Goal: Task Accomplishment & Management: Complete application form

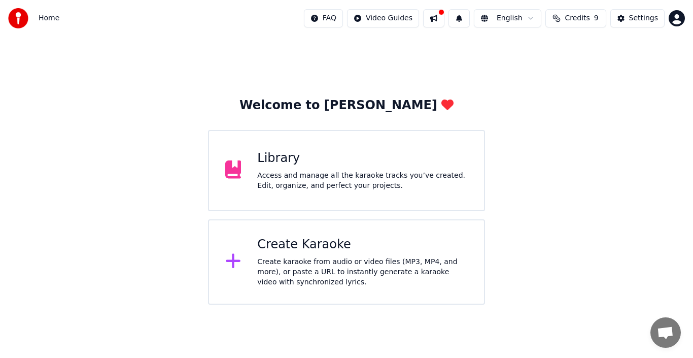
click at [309, 164] on div "Library" at bounding box center [362, 158] width 211 height 16
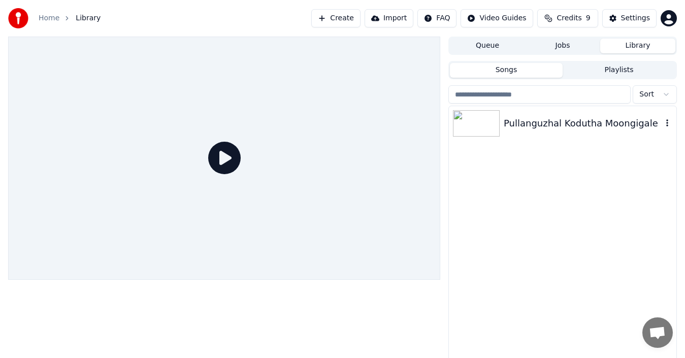
click at [561, 123] on div "Pullanguzhal Kodutha Moongigale" at bounding box center [583, 123] width 158 height 14
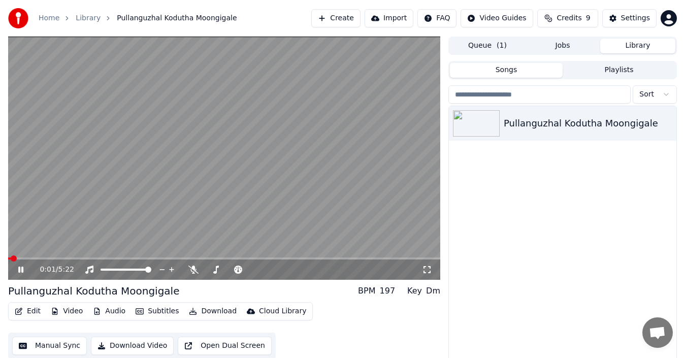
click at [35, 311] on button "Edit" at bounding box center [28, 311] width 34 height 14
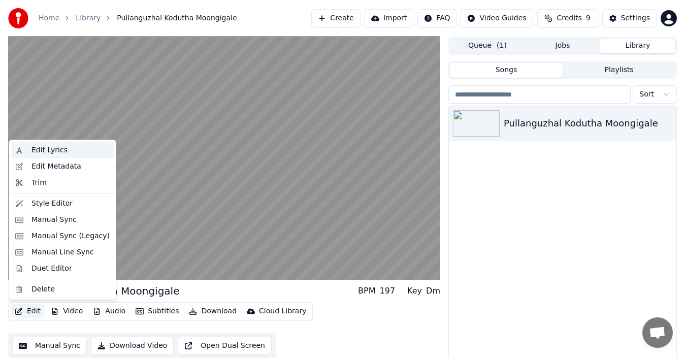
click at [49, 148] on div "Edit Lyrics" at bounding box center [49, 150] width 36 height 10
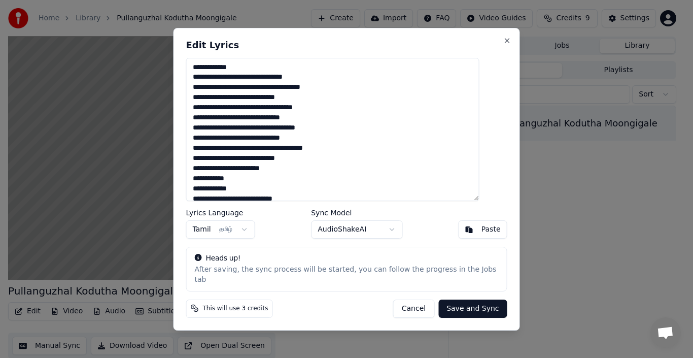
drag, startPoint x: 264, startPoint y: 71, endPoint x: 192, endPoint y: 70, distance: 72.1
click at [192, 70] on div "Edit Lyrics Lyrics Language Tamil தமிழ் Sync Model AudioShakeAI Paste Heads up!…" at bounding box center [347, 179] width 347 height 303
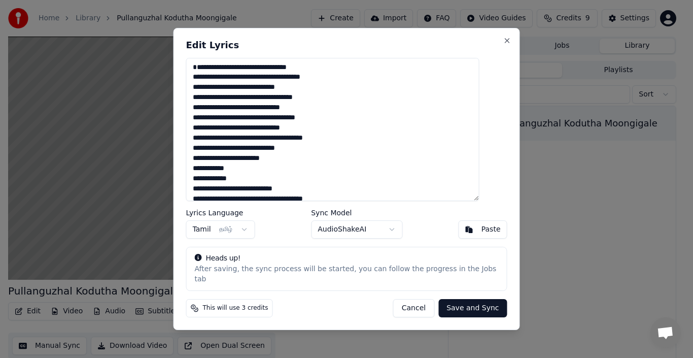
drag, startPoint x: 264, startPoint y: 191, endPoint x: 201, endPoint y: 196, distance: 63.2
click at [201, 196] on textarea at bounding box center [332, 129] width 293 height 143
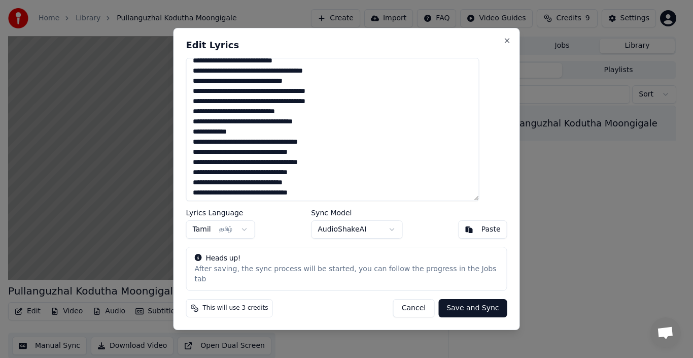
scroll to position [152, 0]
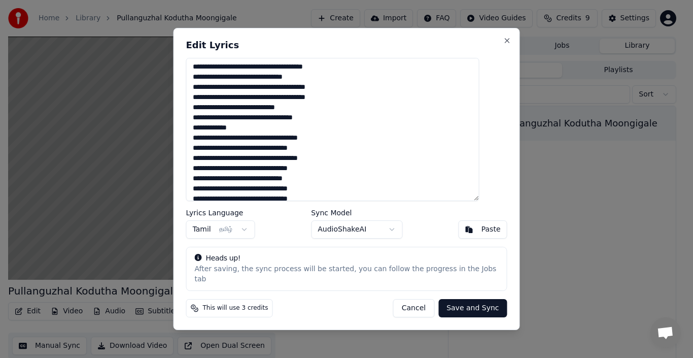
drag, startPoint x: 274, startPoint y: 143, endPoint x: 180, endPoint y: 143, distance: 93.4
click at [180, 143] on body "Home Library Pullanguzhal Kodutha Moongigale Create Import FAQ Video Guides Cre…" at bounding box center [342, 179] width 685 height 358
click at [246, 144] on textarea at bounding box center [332, 129] width 293 height 143
drag, startPoint x: 266, startPoint y: 144, endPoint x: 201, endPoint y: 147, distance: 65.1
click at [201, 147] on textarea at bounding box center [332, 129] width 293 height 143
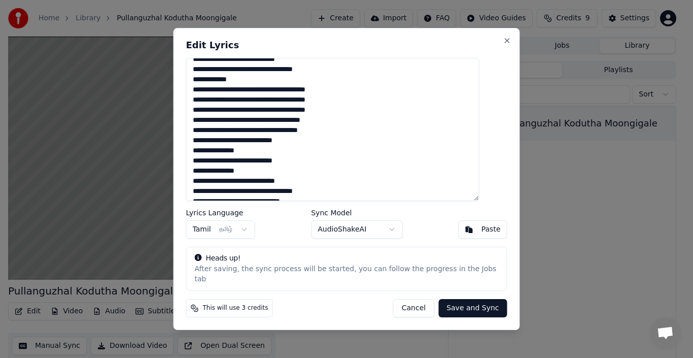
scroll to position [251, 0]
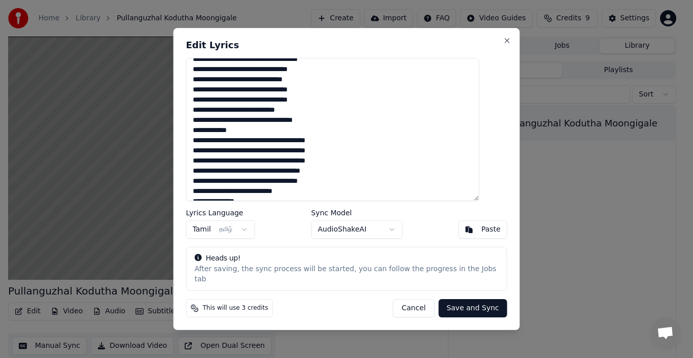
drag, startPoint x: 250, startPoint y: 146, endPoint x: 201, endPoint y: 148, distance: 49.3
click at [201, 148] on textarea at bounding box center [332, 129] width 293 height 143
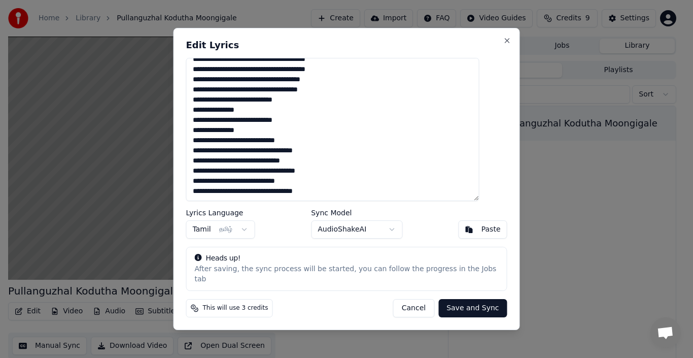
scroll to position [353, 0]
click at [234, 235] on button "Tamil தமிழ்" at bounding box center [220, 229] width 69 height 18
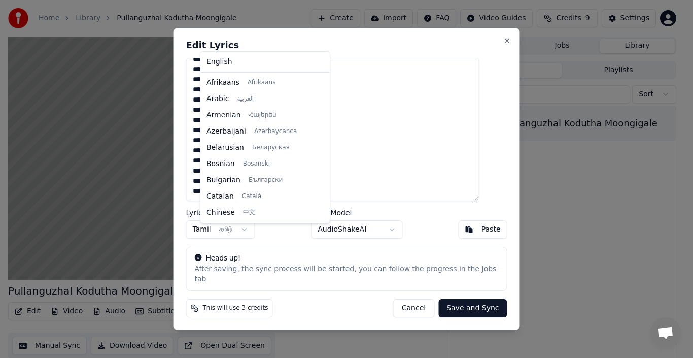
scroll to position [682, 0]
click at [365, 233] on body "Home Library Pullanguzhal Kodutha Moongigale Create Import FAQ Video Guides Cre…" at bounding box center [342, 179] width 685 height 358
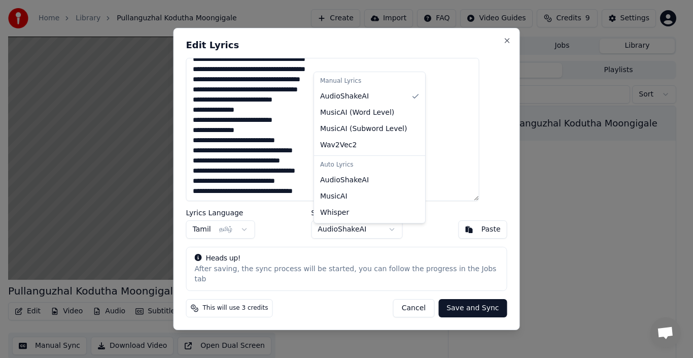
click at [398, 235] on body "Home Library Pullanguzhal Kodutha Moongigale Create Import FAQ Video Guides Cre…" at bounding box center [342, 179] width 685 height 358
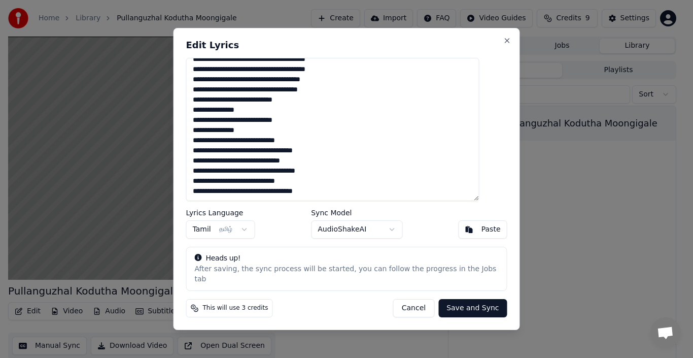
click at [398, 234] on body "Home Library Pullanguzhal Kodutha Moongigale Create Import FAQ Video Guides Cre…" at bounding box center [342, 179] width 685 height 358
click at [485, 234] on div "Paste" at bounding box center [491, 229] width 19 height 10
click at [482, 234] on div "Paste" at bounding box center [491, 229] width 19 height 10
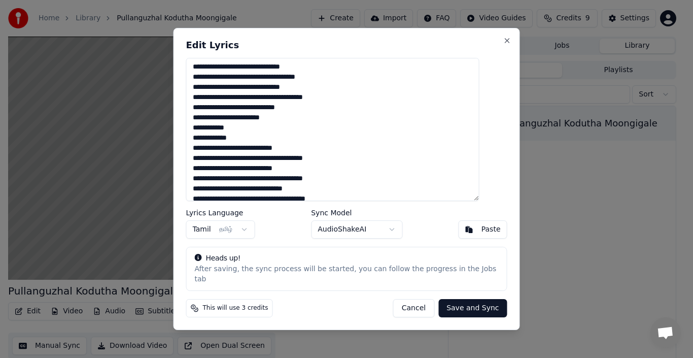
scroll to position [0, 0]
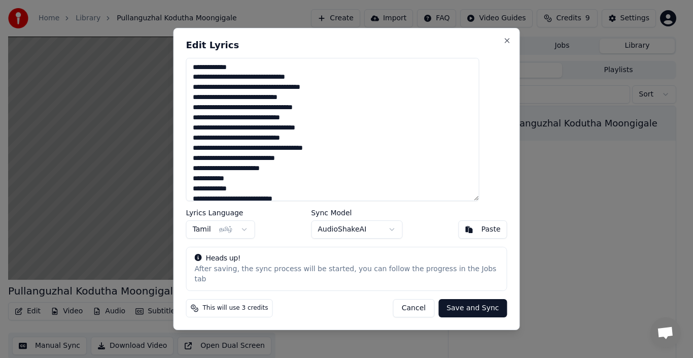
click at [414, 309] on button "Cancel" at bounding box center [413, 308] width 41 height 18
type textarea "**********"
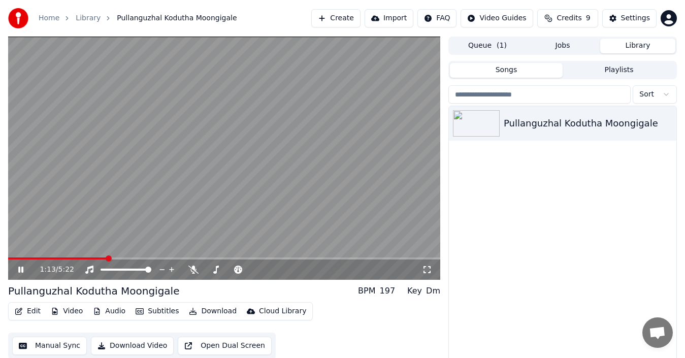
click at [636, 46] on button "Library" at bounding box center [637, 46] width 75 height 15
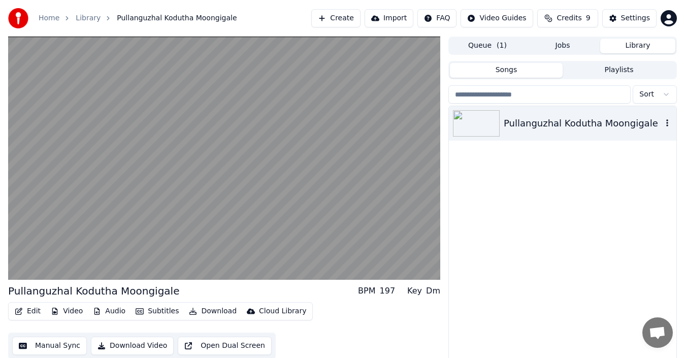
click at [595, 124] on div "Pullanguzhal Kodutha Moongigale" at bounding box center [583, 123] width 158 height 14
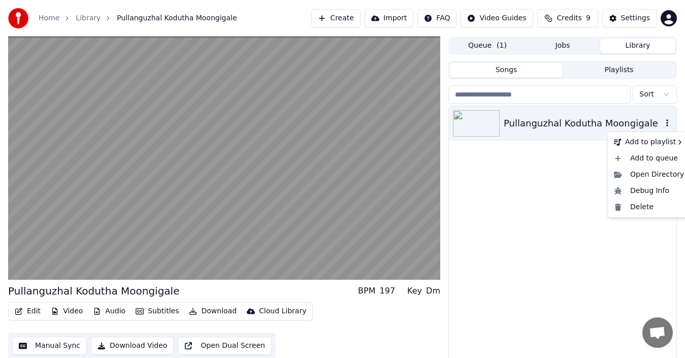
click at [669, 122] on icon "button" at bounding box center [667, 123] width 10 height 8
click at [646, 204] on div "Delete" at bounding box center [649, 207] width 78 height 16
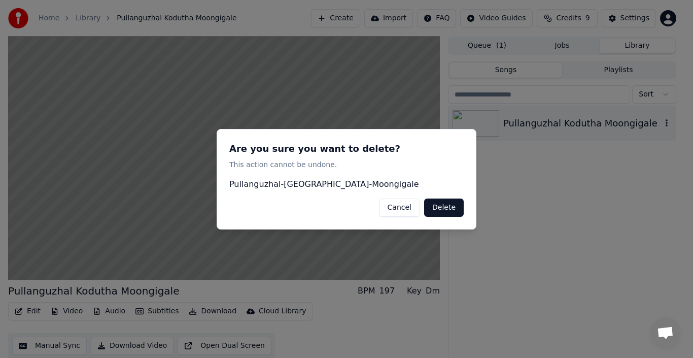
click at [439, 208] on button "Delete" at bounding box center [444, 207] width 40 height 18
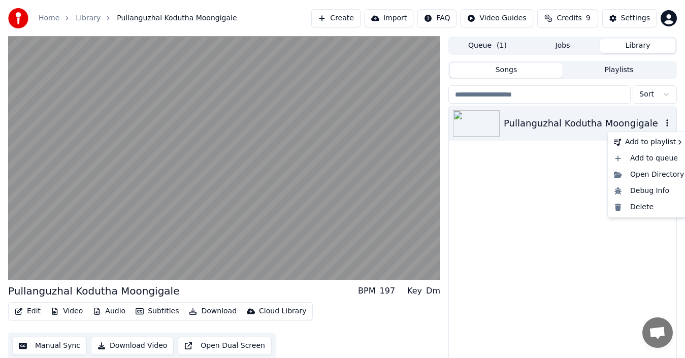
click at [668, 121] on icon "button" at bounding box center [667, 123] width 10 height 8
click at [628, 213] on div "Delete" at bounding box center [649, 207] width 78 height 16
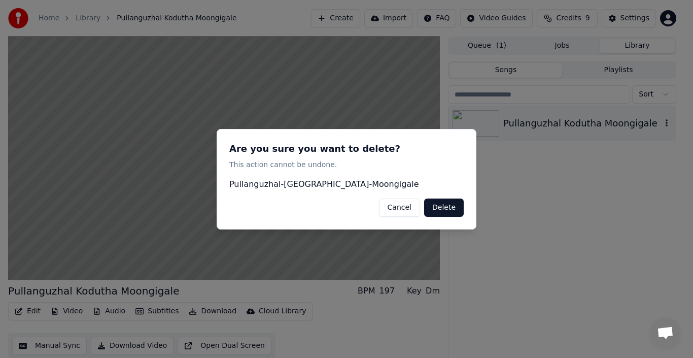
click at [437, 208] on button "Delete" at bounding box center [444, 207] width 40 height 18
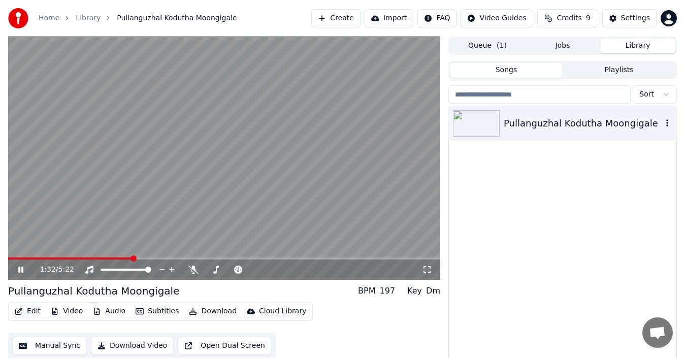
click at [23, 266] on icon at bounding box center [27, 270] width 23 height 8
click at [668, 123] on icon "button" at bounding box center [667, 123] width 10 height 8
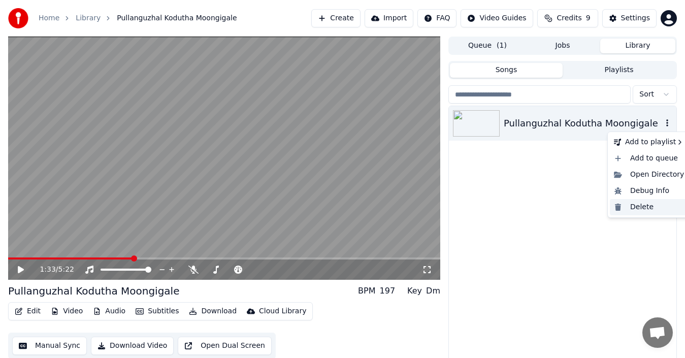
click at [639, 205] on div "Delete" at bounding box center [649, 207] width 78 height 16
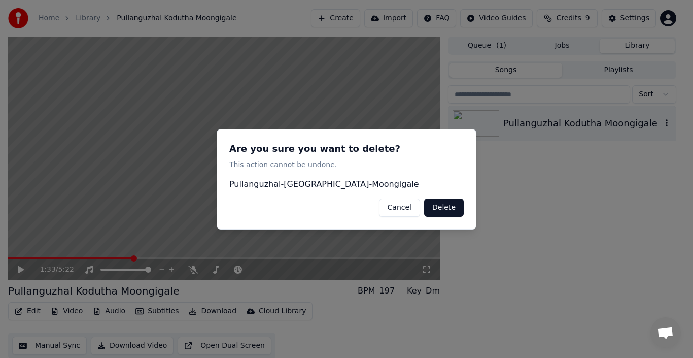
click at [440, 208] on button "Delete" at bounding box center [444, 207] width 40 height 18
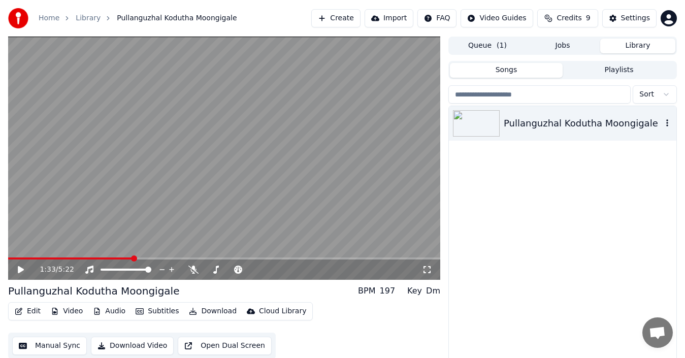
click at [51, 347] on button "Manual Sync" at bounding box center [49, 346] width 75 height 18
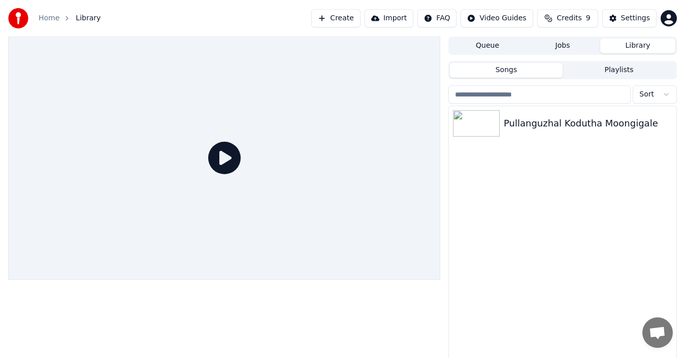
click at [46, 19] on link "Home" at bounding box center [49, 18] width 21 height 10
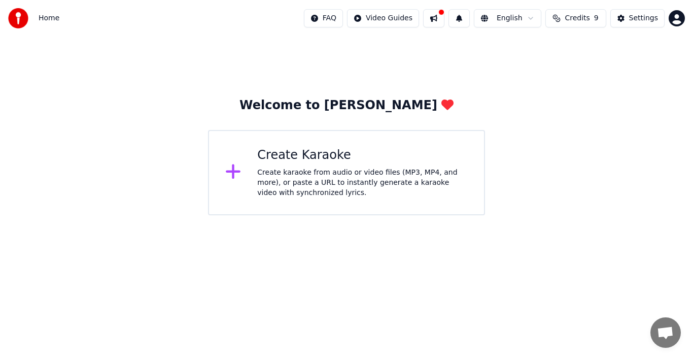
click at [320, 165] on div "Create Karaoke Create karaoke from audio or video files (MP3, MP4, and more), o…" at bounding box center [362, 172] width 211 height 51
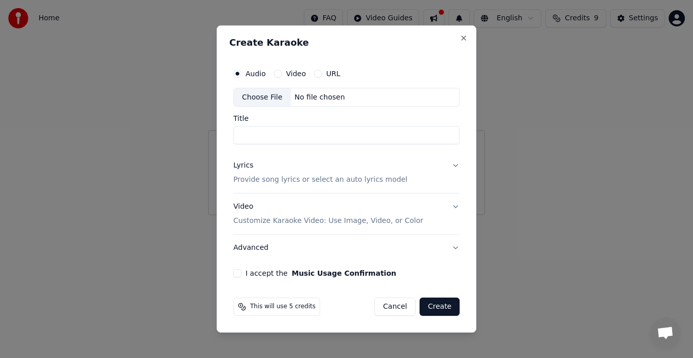
click at [256, 136] on input "Title" at bounding box center [347, 135] width 226 height 18
click at [235, 72] on button "Audio" at bounding box center [238, 74] width 8 height 8
click at [250, 101] on div "Choose File" at bounding box center [262, 97] width 57 height 18
type input "**********"
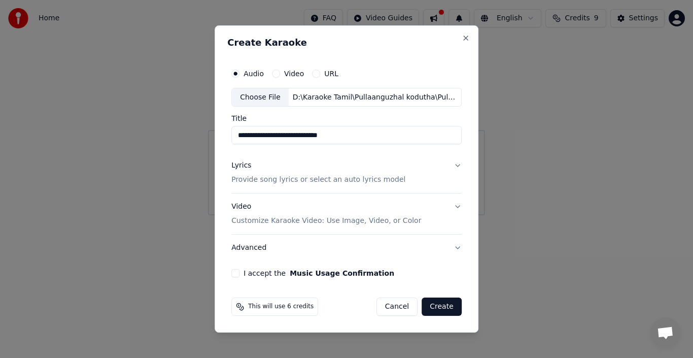
click at [455, 170] on button "Lyrics Provide song lyrics or select an auto lyrics model" at bounding box center [346, 173] width 230 height 41
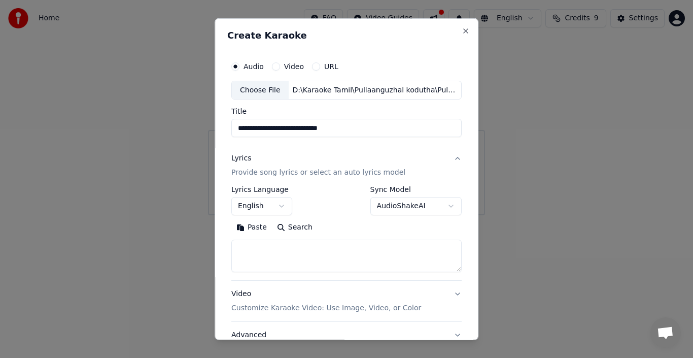
click at [406, 203] on body "**********" at bounding box center [346, 107] width 693 height 215
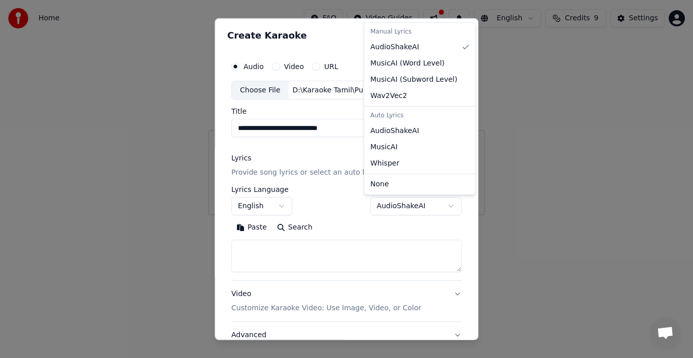
click at [343, 201] on body "**********" at bounding box center [346, 107] width 693 height 215
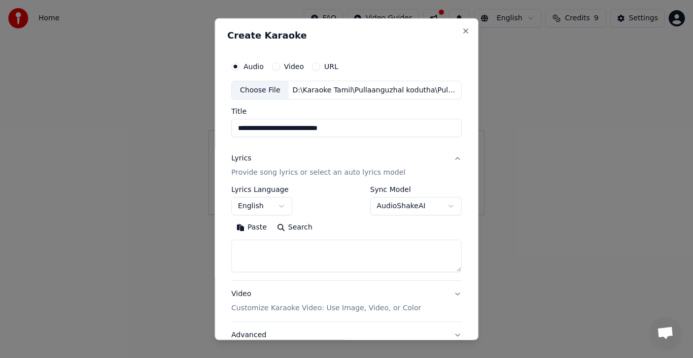
click at [446, 206] on body "**********" at bounding box center [346, 107] width 693 height 215
click at [278, 203] on body "**********" at bounding box center [346, 107] width 693 height 215
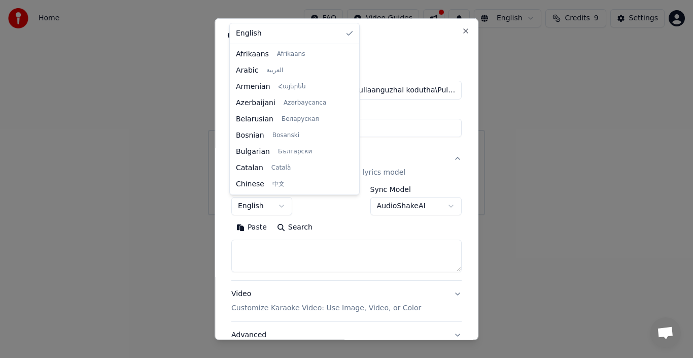
click at [278, 203] on body "**********" at bounding box center [346, 107] width 693 height 215
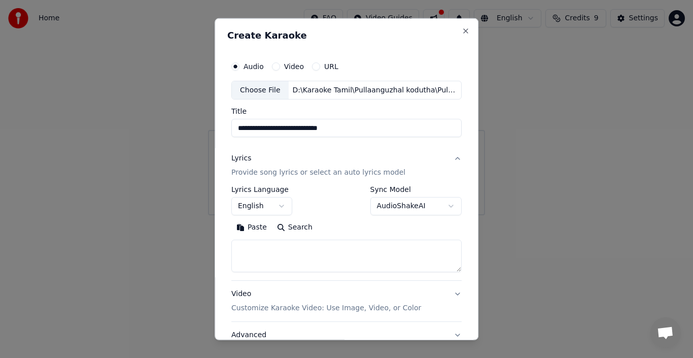
click at [284, 255] on textarea at bounding box center [346, 256] width 230 height 32
select select
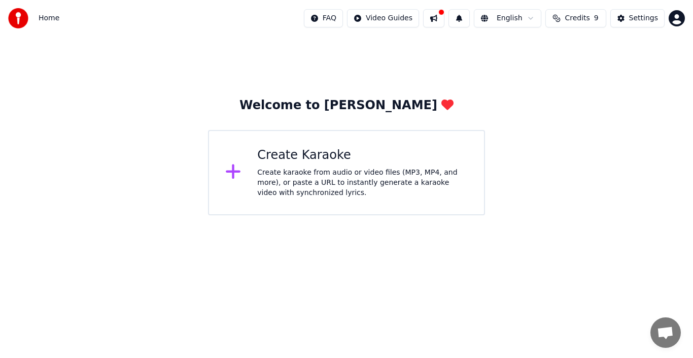
click at [300, 166] on div "Create Karaoke Create karaoke from audio or video files (MP3, MP4, and more), o…" at bounding box center [362, 172] width 211 height 51
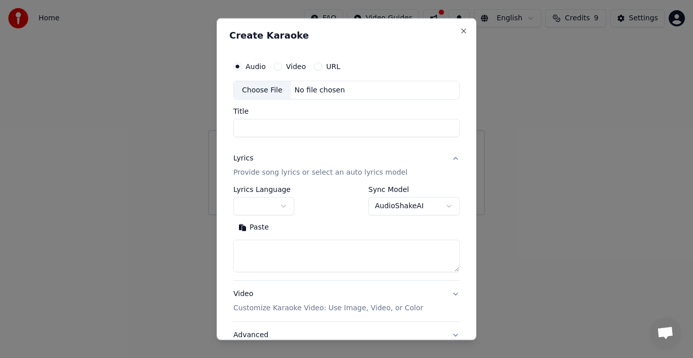
click at [316, 255] on textarea at bounding box center [347, 256] width 226 height 32
paste textarea "**********"
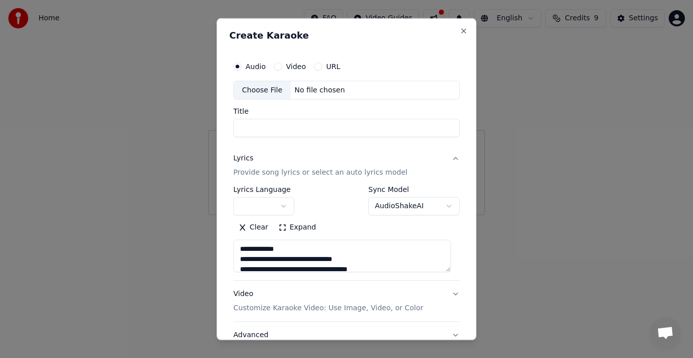
scroll to position [459, 0]
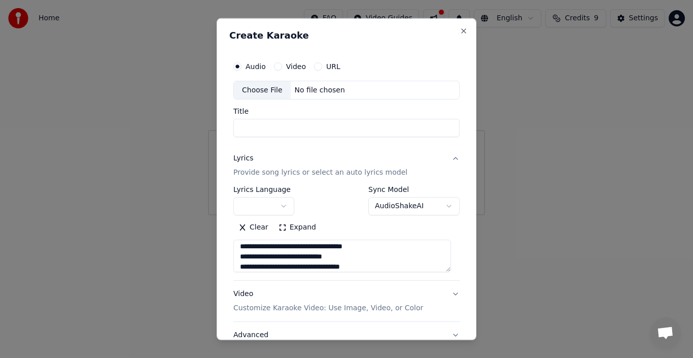
type textarea "**********"
click at [278, 128] on input "Title" at bounding box center [347, 128] width 226 height 18
click at [239, 65] on circle "button" at bounding box center [238, 66] width 4 height 4
click at [253, 85] on div "Choose File" at bounding box center [262, 90] width 57 height 18
type input "**********"
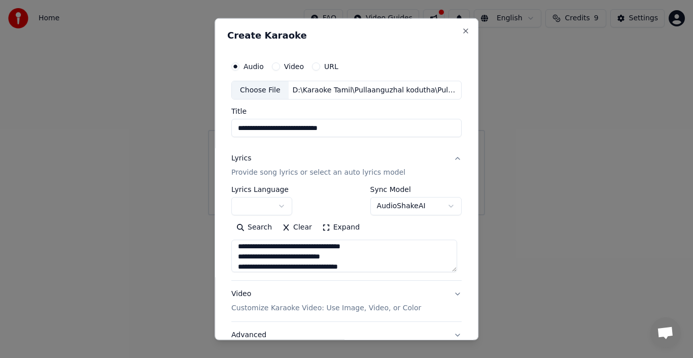
click at [440, 208] on body "**********" at bounding box center [346, 107] width 693 height 215
click at [277, 202] on body "**********" at bounding box center [346, 107] width 693 height 215
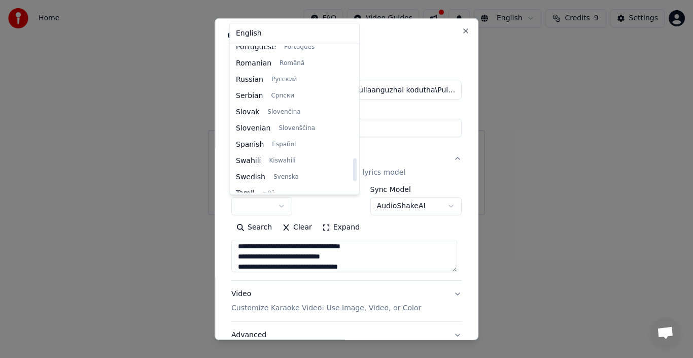
scroll to position [711, 0]
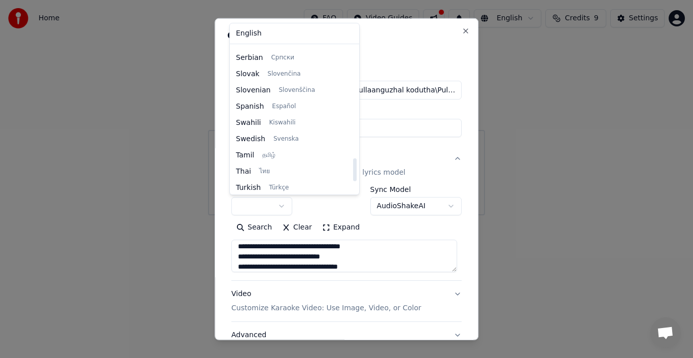
select select "**"
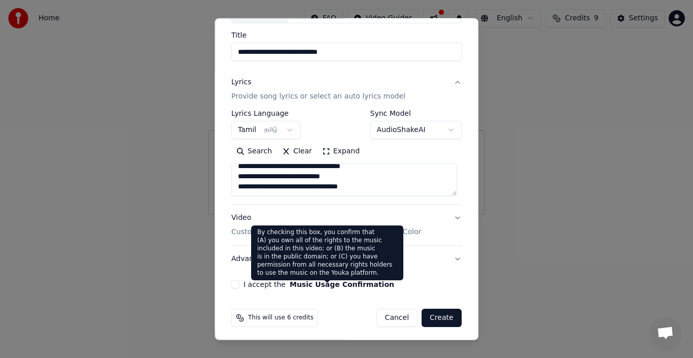
scroll to position [80, 0]
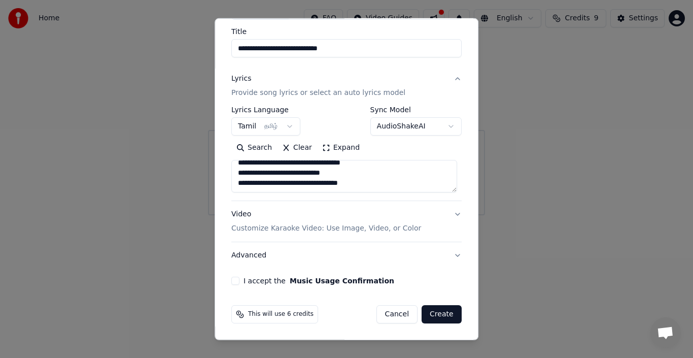
click at [233, 282] on button "I accept the Music Usage Confirmation" at bounding box center [235, 281] width 8 height 8
click at [439, 312] on button "Create" at bounding box center [442, 314] width 40 height 18
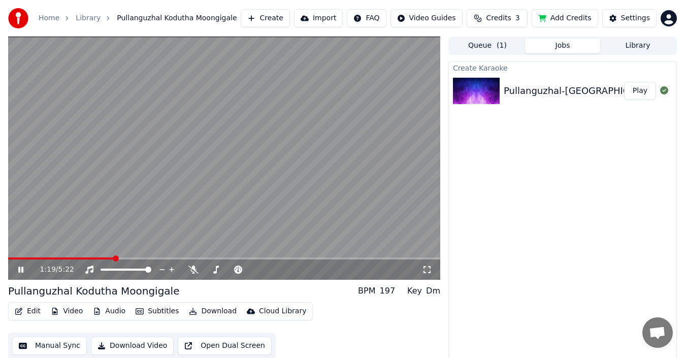
click at [123, 257] on span at bounding box center [224, 258] width 432 height 2
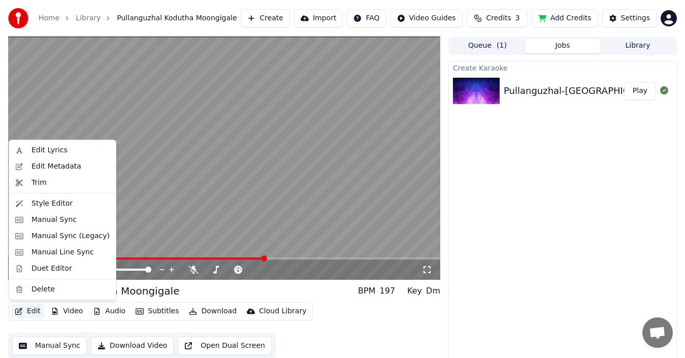
click at [14, 311] on button "Edit" at bounding box center [28, 311] width 34 height 14
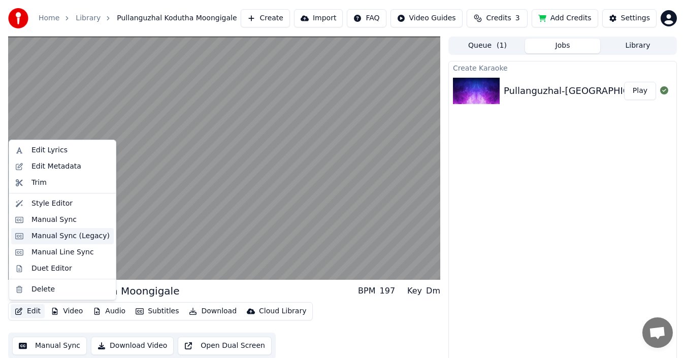
click at [69, 235] on div "Manual Sync (Legacy)" at bounding box center [70, 236] width 78 height 10
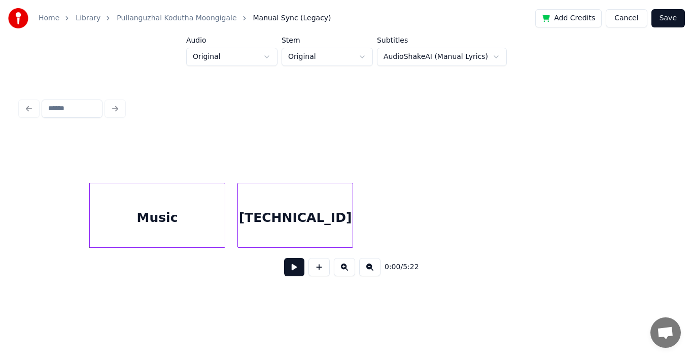
click at [292, 270] on button at bounding box center [294, 267] width 20 height 18
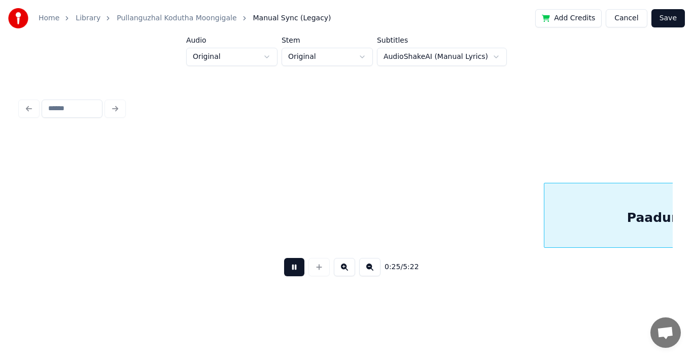
scroll to position [0, 2614]
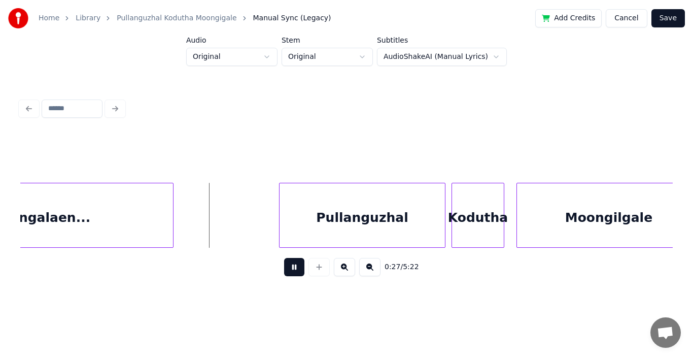
click at [294, 270] on button at bounding box center [294, 267] width 20 height 18
click at [368, 190] on div "Pullanguzhal" at bounding box center [360, 217] width 165 height 69
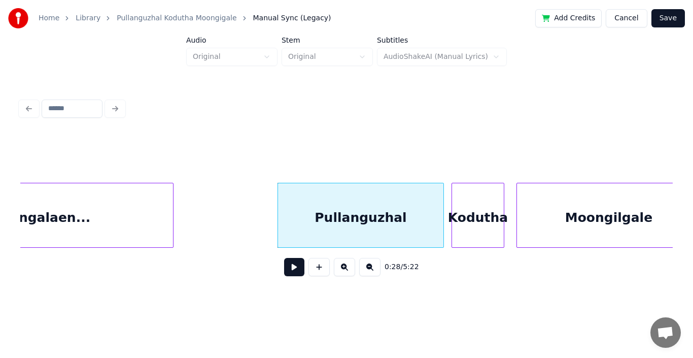
click at [368, 190] on div "Pullanguzhal" at bounding box center [360, 217] width 165 height 69
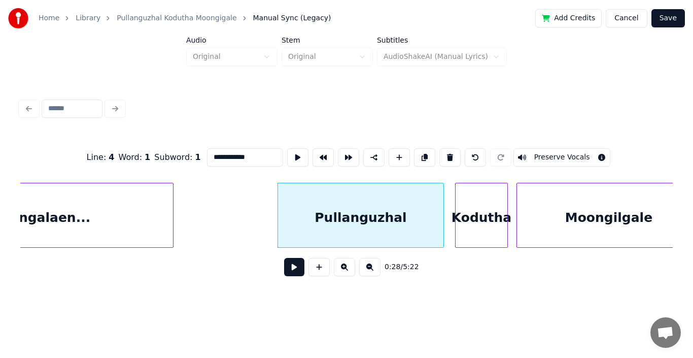
click at [473, 200] on div "Kodutha" at bounding box center [482, 217] width 52 height 69
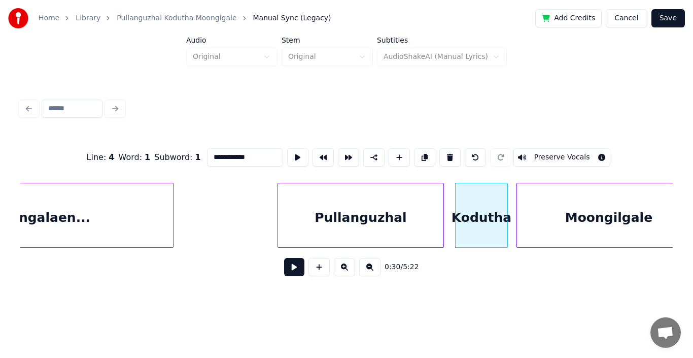
click at [297, 271] on button at bounding box center [294, 267] width 20 height 18
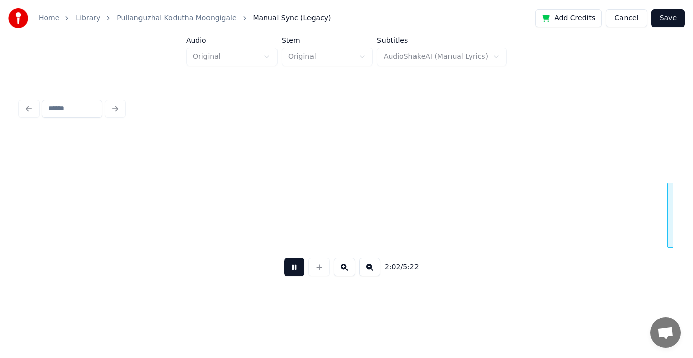
scroll to position [0, 12420]
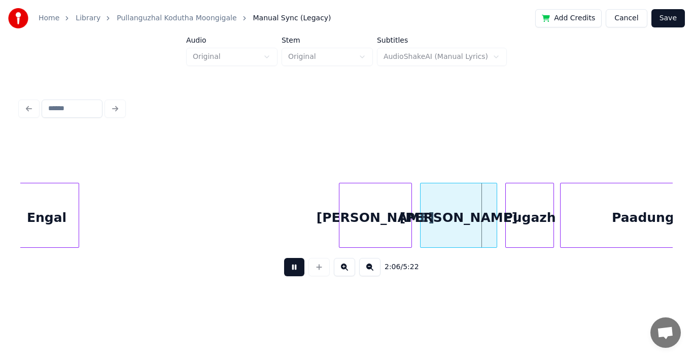
click at [365, 272] on button at bounding box center [369, 267] width 21 height 18
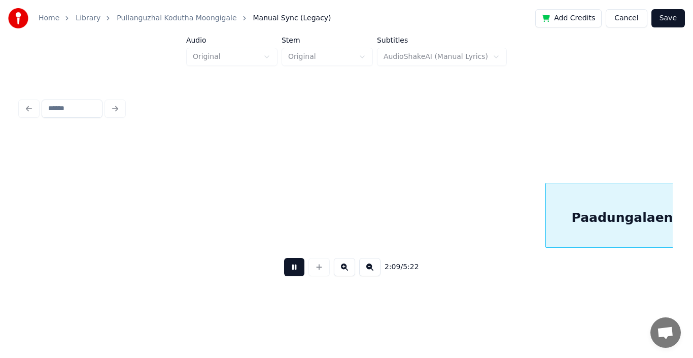
scroll to position [0, 9848]
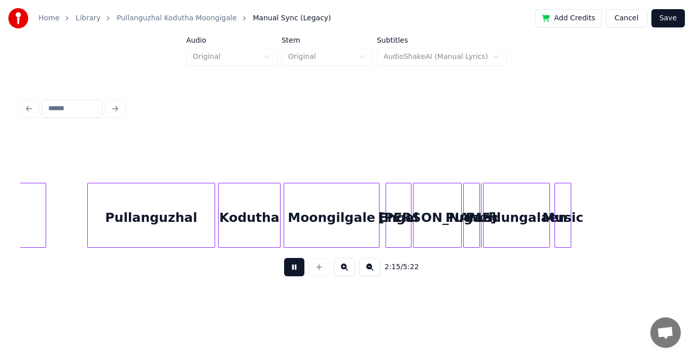
click at [637, 21] on button "Cancel" at bounding box center [626, 18] width 41 height 18
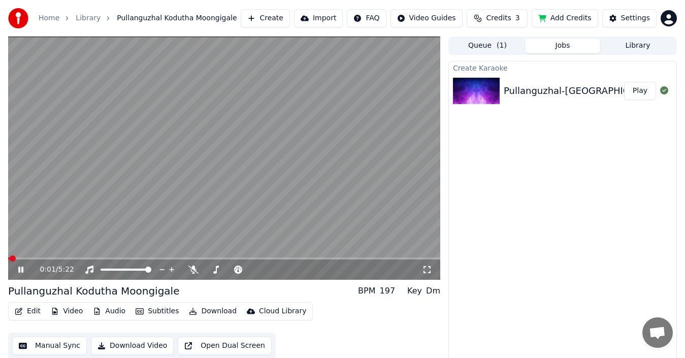
drag, startPoint x: 20, startPoint y: 264, endPoint x: 27, endPoint y: 268, distance: 7.9
click at [21, 264] on div "0:01 / 5:22" at bounding box center [224, 269] width 424 height 10
click at [21, 269] on icon at bounding box center [27, 270] width 23 height 8
click at [639, 16] on div "Settings" at bounding box center [635, 18] width 29 height 10
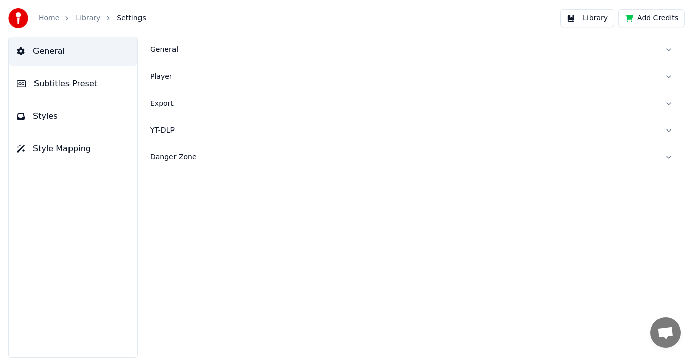
click at [156, 101] on div "Export" at bounding box center [403, 103] width 507 height 10
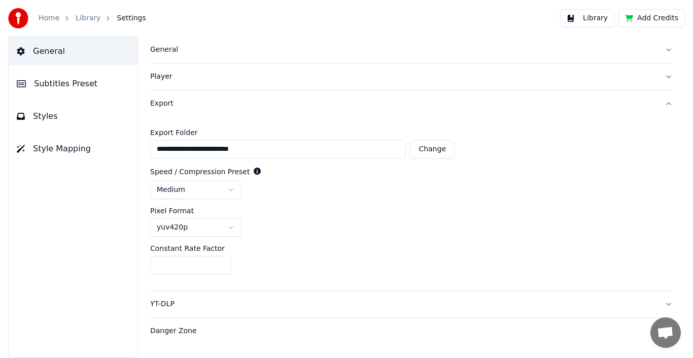
click at [600, 20] on button "Library" at bounding box center [587, 18] width 54 height 18
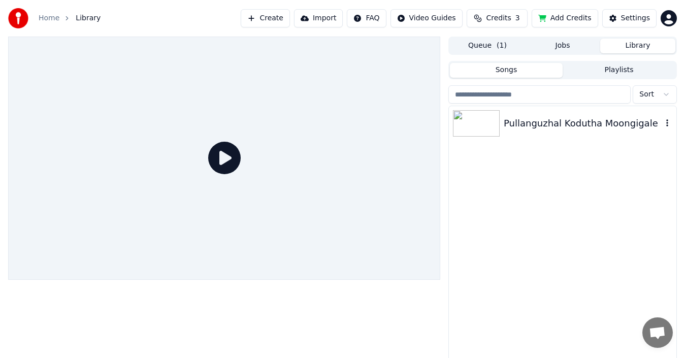
click at [667, 121] on icon "button" at bounding box center [667, 122] width 2 height 7
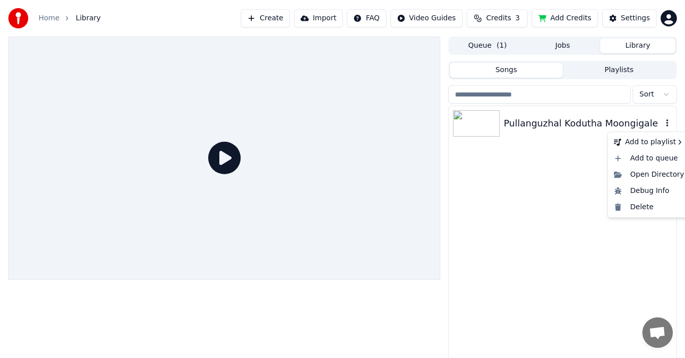
click at [667, 121] on icon "button" at bounding box center [667, 122] width 2 height 7
click at [639, 205] on div "Delete" at bounding box center [649, 207] width 78 height 16
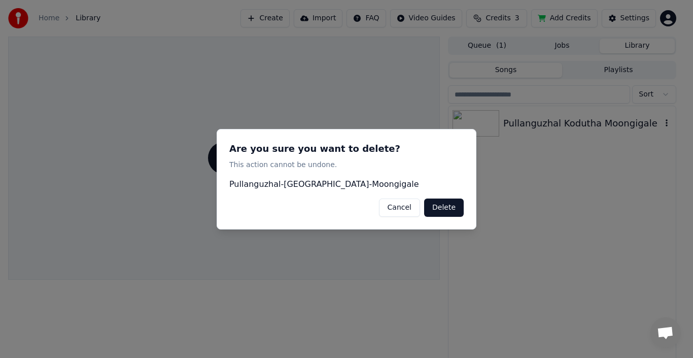
click at [451, 208] on button "Delete" at bounding box center [444, 207] width 40 height 18
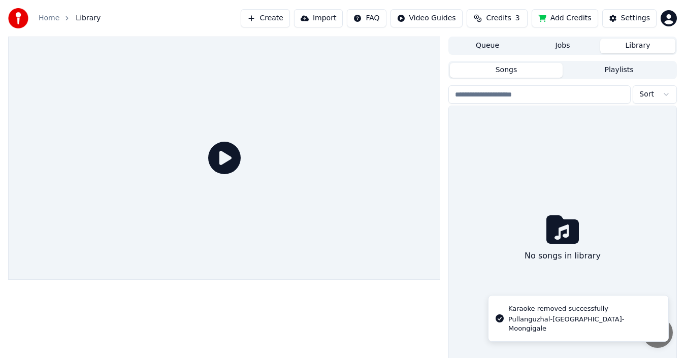
click at [45, 19] on link "Home" at bounding box center [49, 18] width 21 height 10
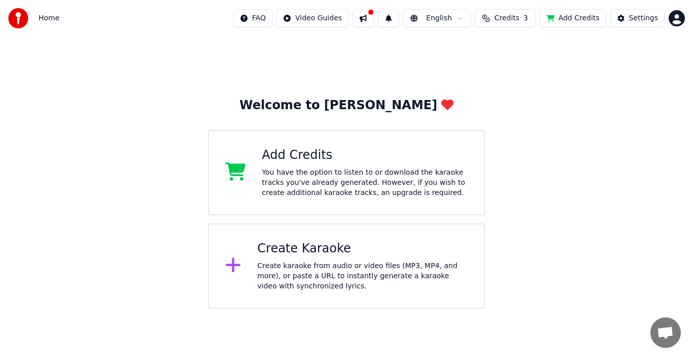
click at [317, 268] on div "Create karaoke from audio or video files (MP3, MP4, and more), or paste a URL t…" at bounding box center [362, 276] width 211 height 30
